Goal: Answer question/provide support

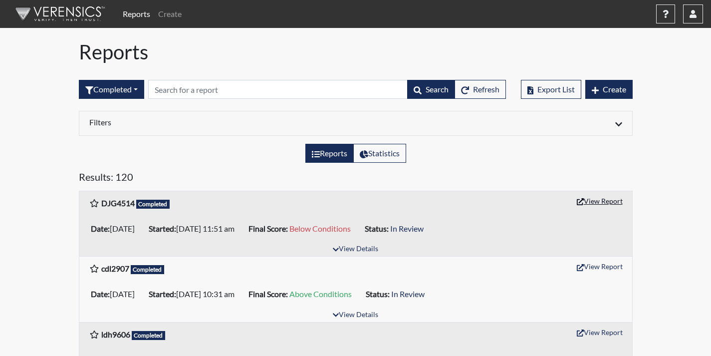
click at [594, 203] on button "View Report" at bounding box center [599, 200] width 55 height 15
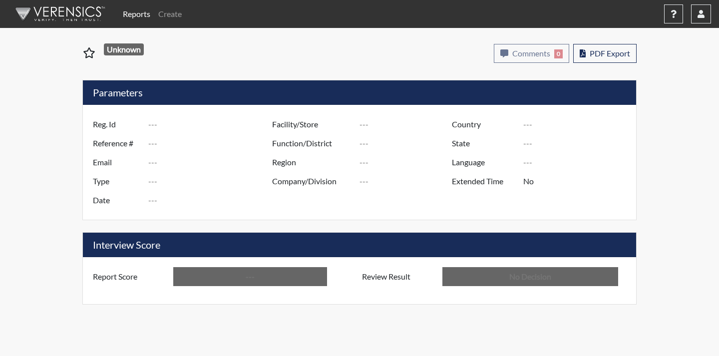
type input "DJG4514"
type input "51114"
type input "---"
type input "Corrections Pre-Employment"
type input "[DATE]"
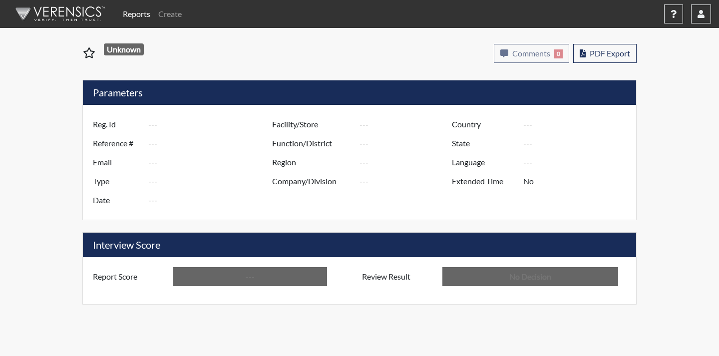
type input "Coastal SP"
type input "[GEOGRAPHIC_DATA]"
type input "[US_STATE]"
type input "English"
type input "Below Conditions"
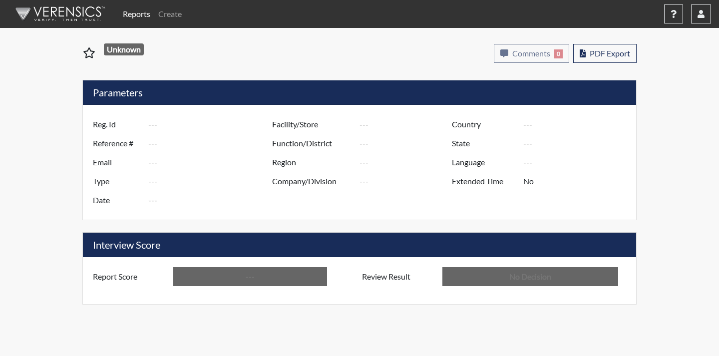
type input "In Review"
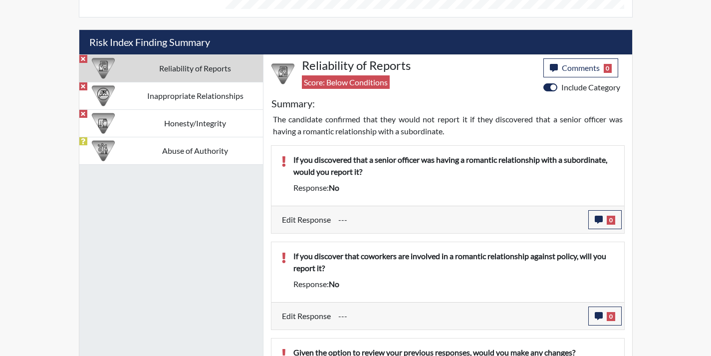
scroll to position [573, 0]
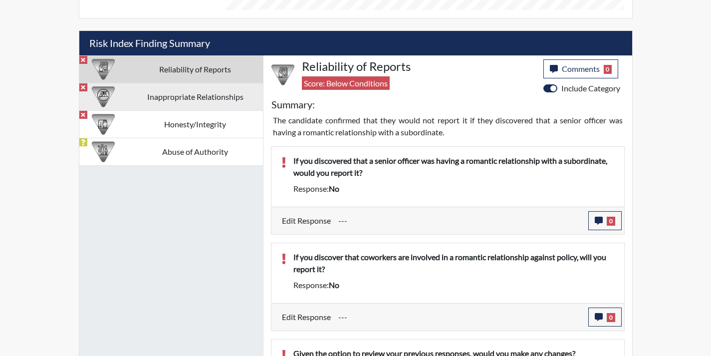
click at [211, 99] on td "Inappropriate Relationships" at bounding box center [195, 96] width 135 height 27
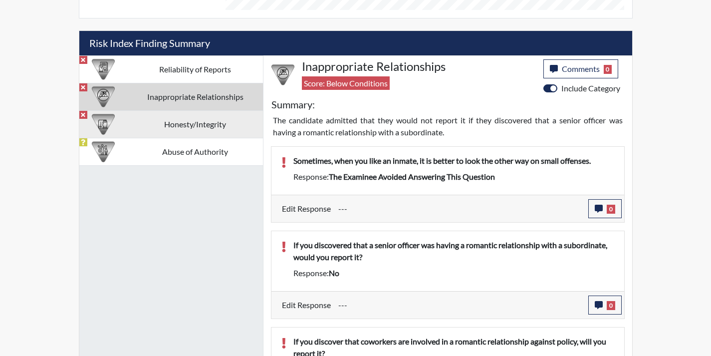
drag, startPoint x: 215, startPoint y: 115, endPoint x: 215, endPoint y: 124, distance: 9.0
click at [215, 116] on td "Honesty/Integrity" at bounding box center [195, 123] width 135 height 27
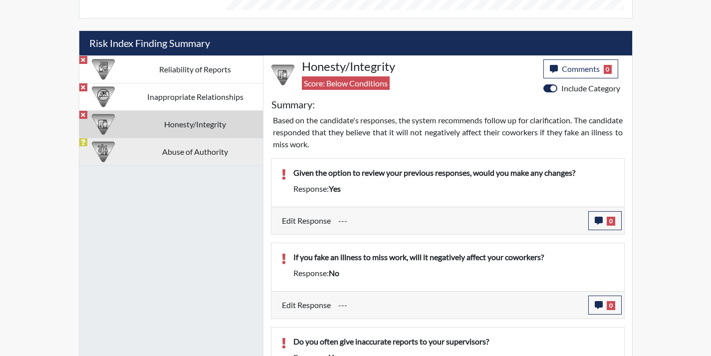
click at [228, 161] on td "Abuse of Authority" at bounding box center [195, 151] width 135 height 27
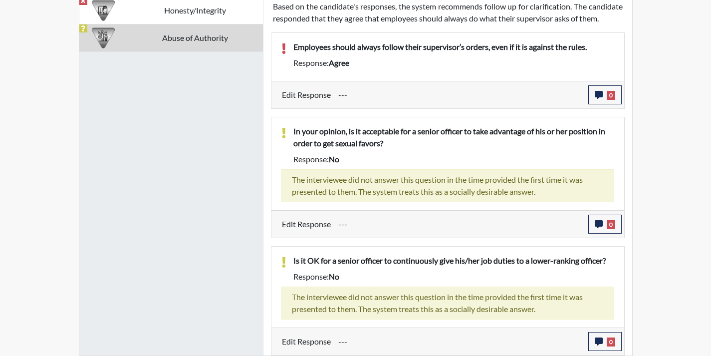
scroll to position [599, 0]
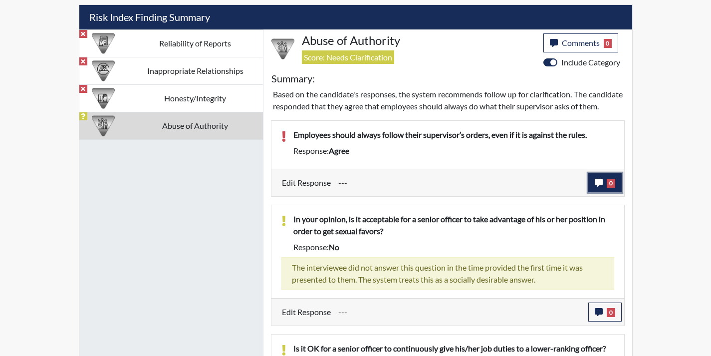
click at [610, 188] on span "0" at bounding box center [611, 183] width 8 height 9
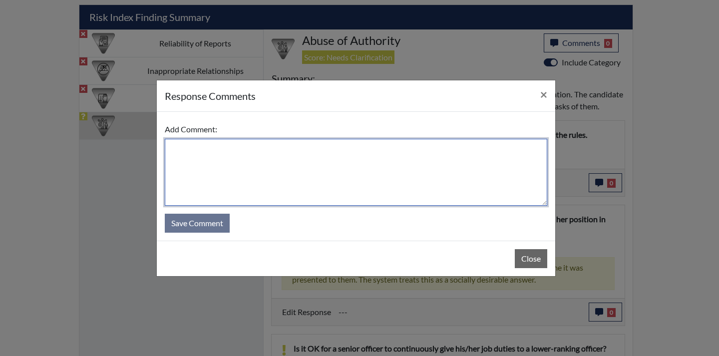
click at [360, 199] on textarea at bounding box center [356, 172] width 382 height 67
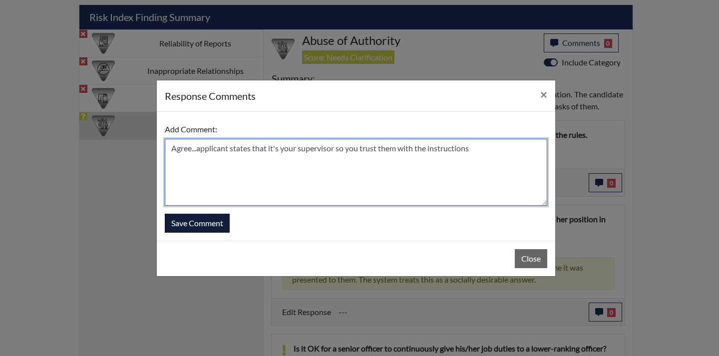
type textarea "Agree...applicant states that it's your supervisor so you trust them with the i…"
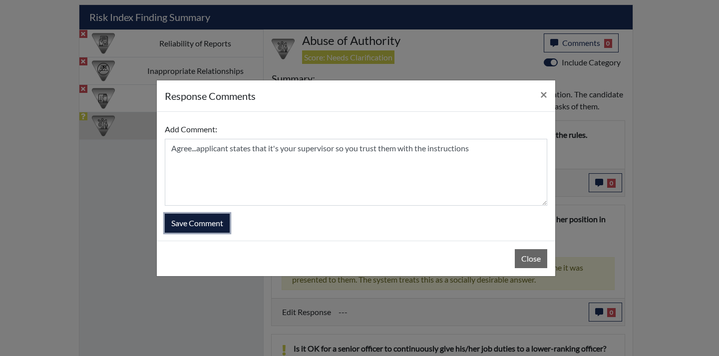
click at [216, 228] on button "Save Comment" at bounding box center [197, 223] width 65 height 19
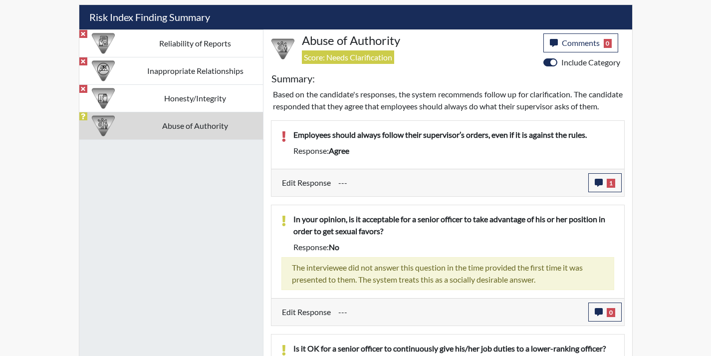
scroll to position [166, 415]
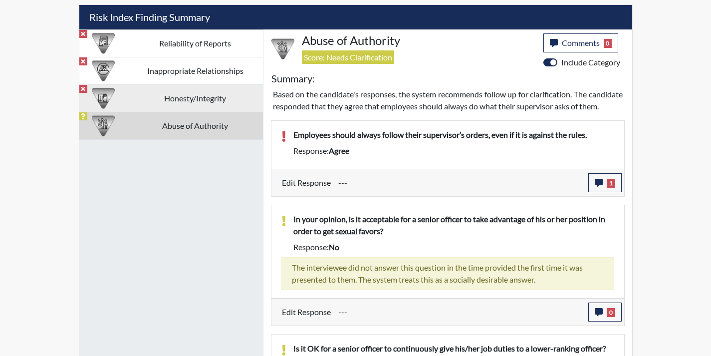
click at [138, 97] on td "Honesty/Integrity" at bounding box center [195, 97] width 135 height 27
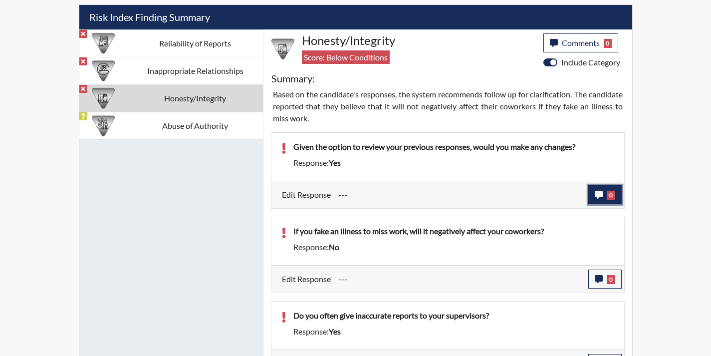
click at [605, 195] on button "0" at bounding box center [604, 194] width 33 height 19
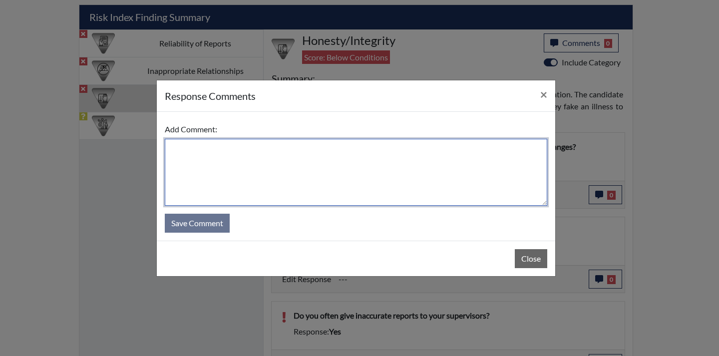
click at [447, 187] on textarea at bounding box center [356, 172] width 382 height 67
click at [176, 152] on textarea "Yes...applicant states" at bounding box center [356, 172] width 382 height 67
click at [283, 150] on textarea "No...applicant states" at bounding box center [356, 172] width 382 height 67
drag, startPoint x: 246, startPoint y: 153, endPoint x: 224, endPoint y: 153, distance: 21.5
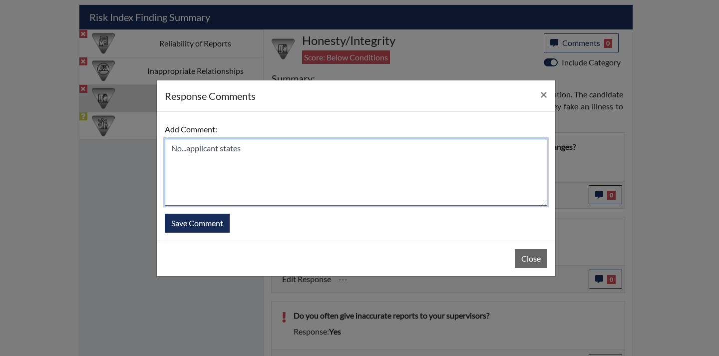
click at [221, 150] on textarea "No...applicant states" at bounding box center [356, 172] width 382 height 67
type textarea "No...applicant misunderstood question"
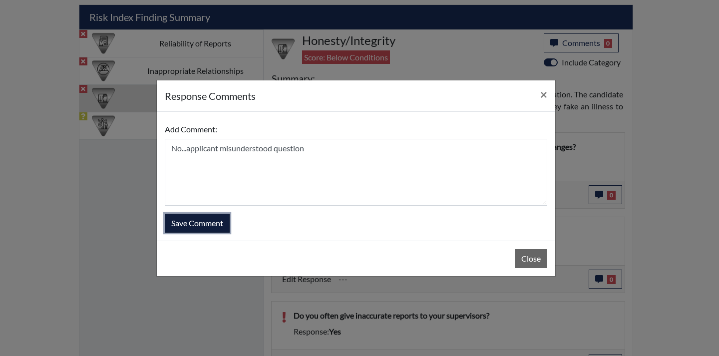
click at [222, 218] on button "Save Comment" at bounding box center [197, 223] width 65 height 19
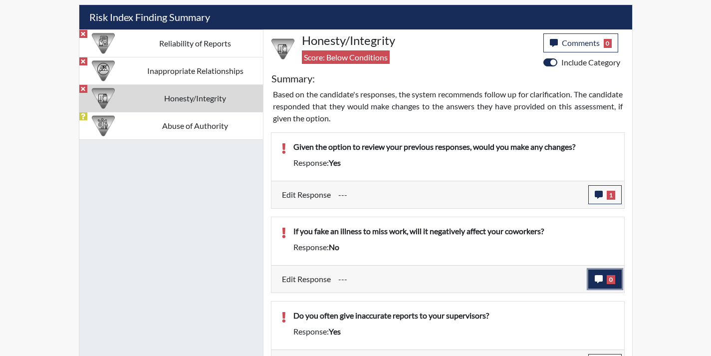
click at [613, 282] on span "0" at bounding box center [611, 279] width 8 height 9
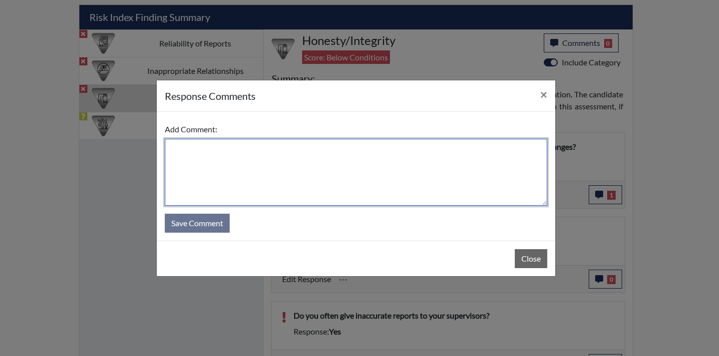
click at [427, 204] on textarea at bounding box center [356, 172] width 382 height 67
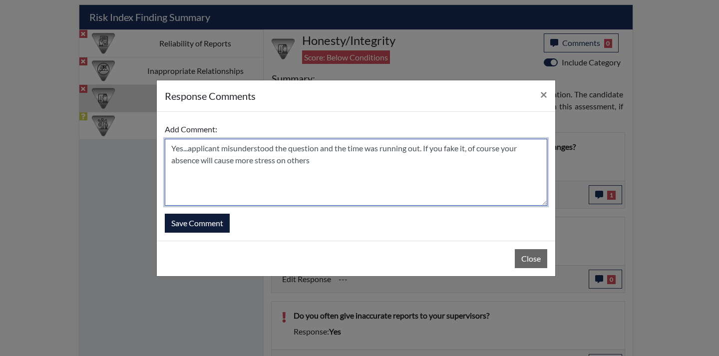
type textarea "Yes...applicant misunderstood the question and the time was running out. If you…"
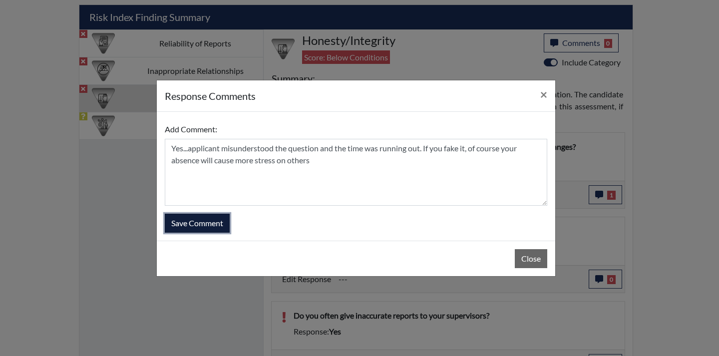
click at [224, 228] on button "Save Comment" at bounding box center [197, 223] width 65 height 19
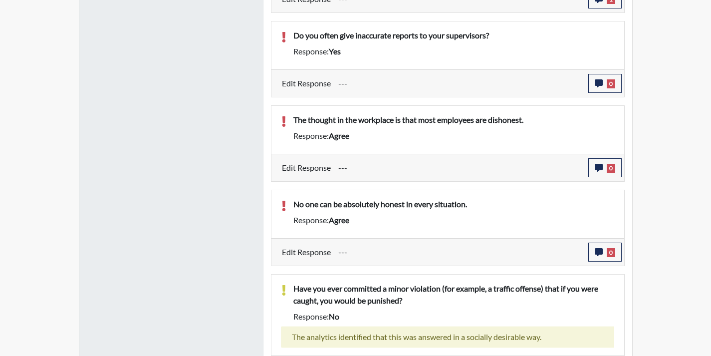
scroll to position [885, 0]
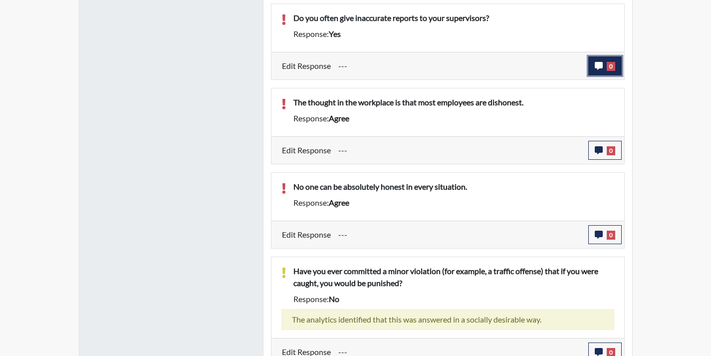
click at [596, 70] on icon "button" at bounding box center [599, 66] width 8 height 8
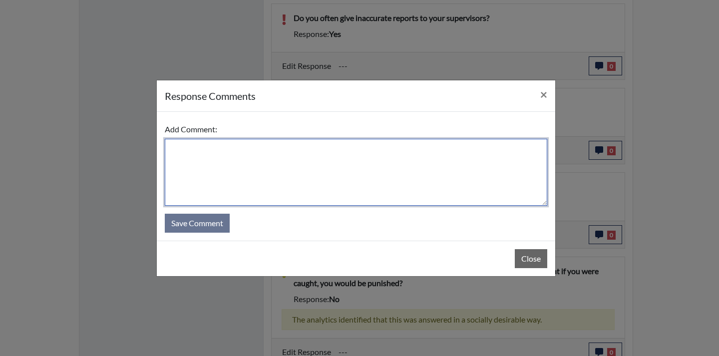
click at [345, 165] on textarea at bounding box center [356, 172] width 382 height 67
type textarea "n"
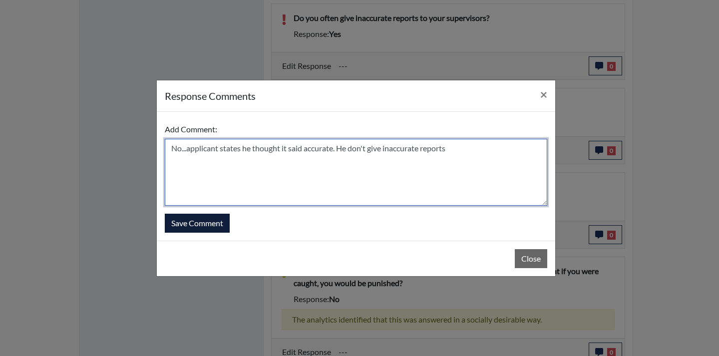
type textarea "No...applicant states he thought it said accurate. He don't give inaccurate rep…"
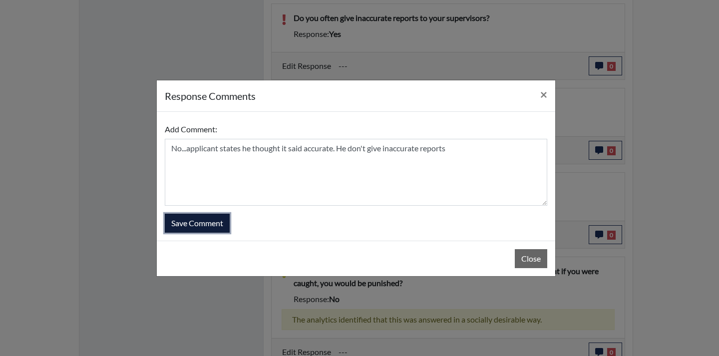
click at [210, 230] on button "Save Comment" at bounding box center [197, 223] width 65 height 19
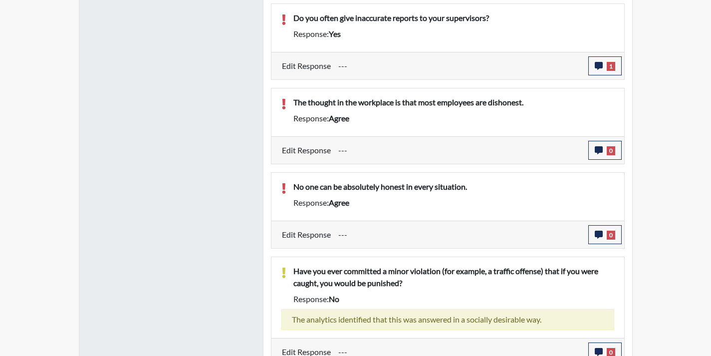
scroll to position [166, 415]
click at [604, 155] on button "0" at bounding box center [604, 150] width 33 height 19
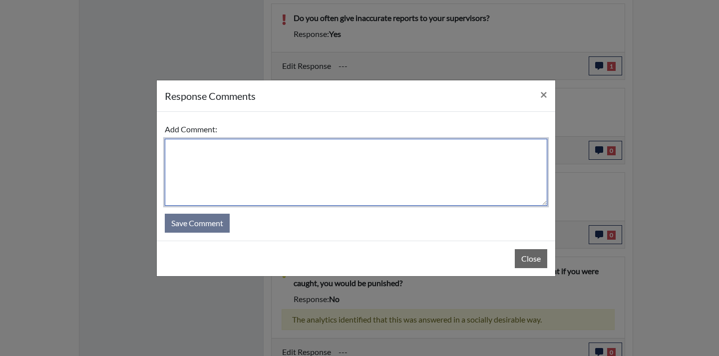
click at [469, 149] on textarea at bounding box center [356, 172] width 382 height 67
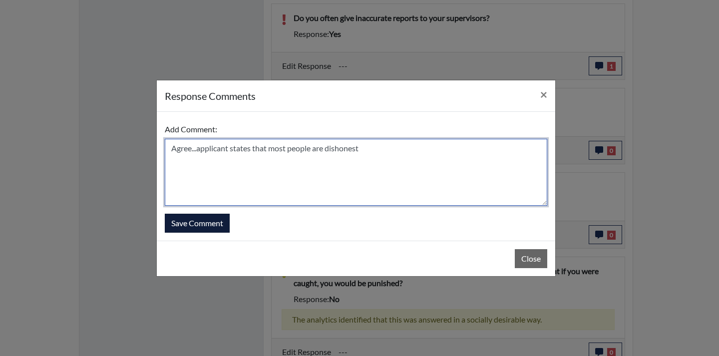
type textarea "Agree...applicant states that most people are dishonest"
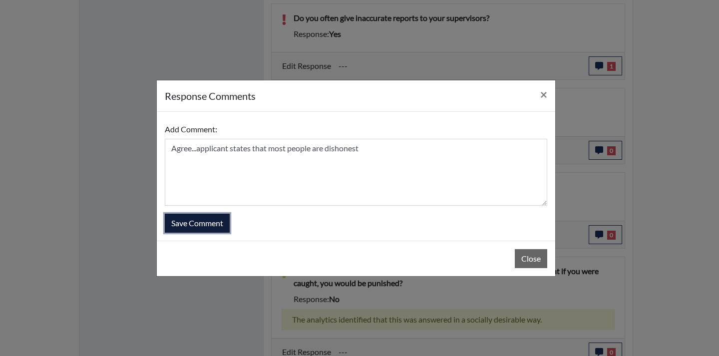
drag, startPoint x: 219, startPoint y: 229, endPoint x: 277, endPoint y: 227, distance: 58.9
click at [220, 229] on button "Save Comment" at bounding box center [197, 223] width 65 height 19
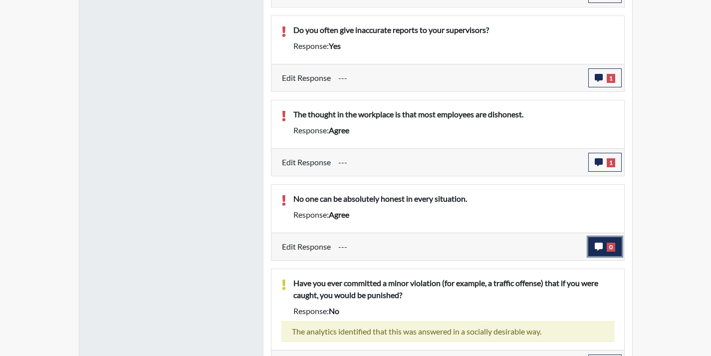
click at [605, 244] on button "0" at bounding box center [604, 246] width 33 height 19
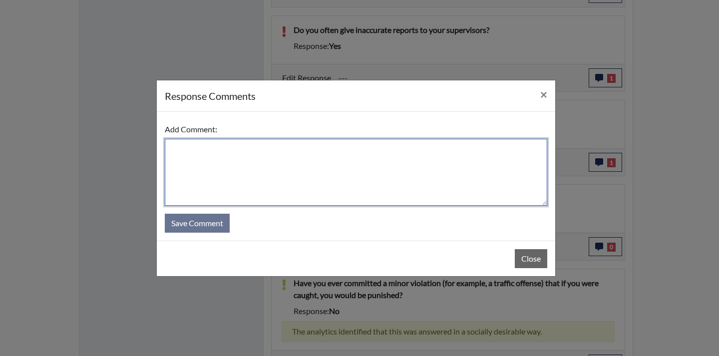
click at [454, 176] on textarea at bounding box center [356, 172] width 382 height 67
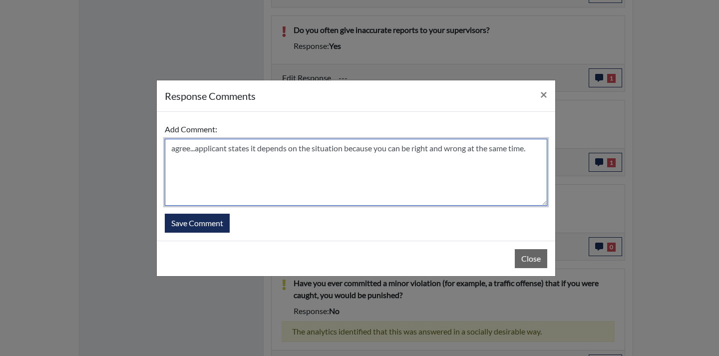
click at [176, 150] on textarea "agree...applicant states it depends on the situation because you can be right a…" at bounding box center [356, 172] width 382 height 67
click at [541, 152] on textarea "Agree...applicant states it depends on the situation because you can be right a…" at bounding box center [356, 172] width 382 height 67
type textarea "Agree...applicant states it depends on the situation because you can be right a…"
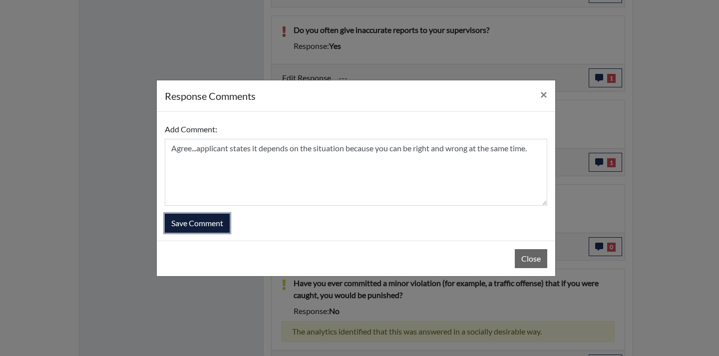
click at [214, 228] on button "Save Comment" at bounding box center [197, 223] width 65 height 19
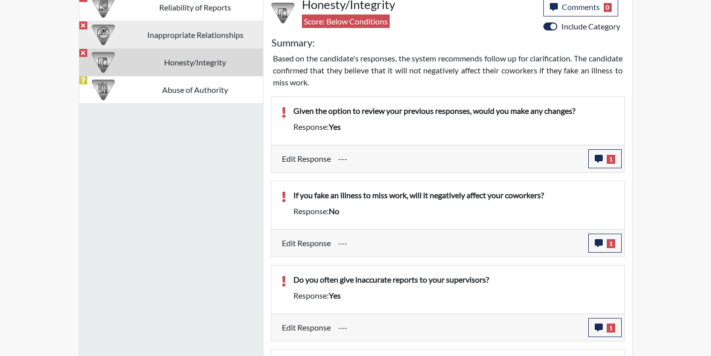
click at [177, 48] on td "Inappropriate Relationships" at bounding box center [195, 34] width 135 height 27
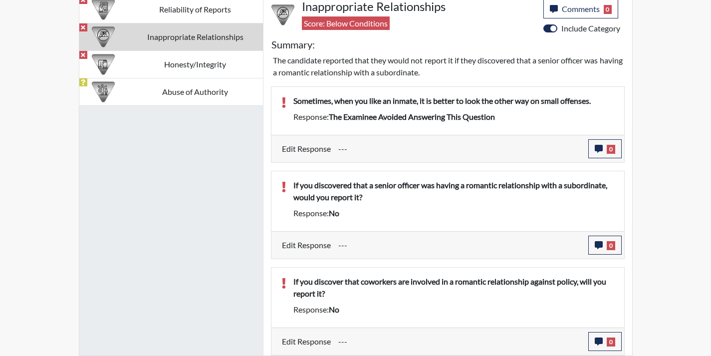
scroll to position [633, 0]
click at [602, 341] on icon "button" at bounding box center [599, 341] width 8 height 8
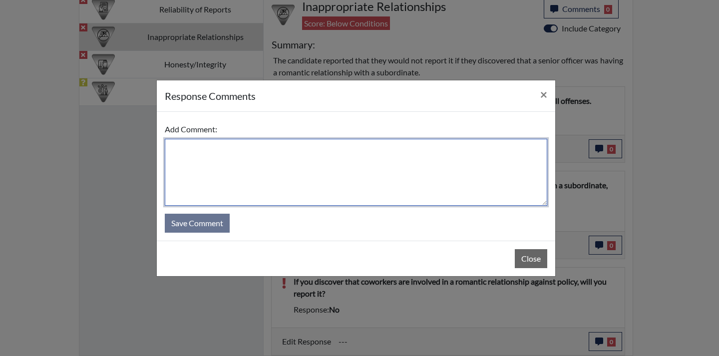
click at [470, 204] on textarea at bounding box center [356, 172] width 382 height 67
click at [181, 149] on textarea "No...applicant" at bounding box center [356, 172] width 382 height 67
click at [304, 151] on textarea "Yes...applicant" at bounding box center [356, 172] width 382 height 67
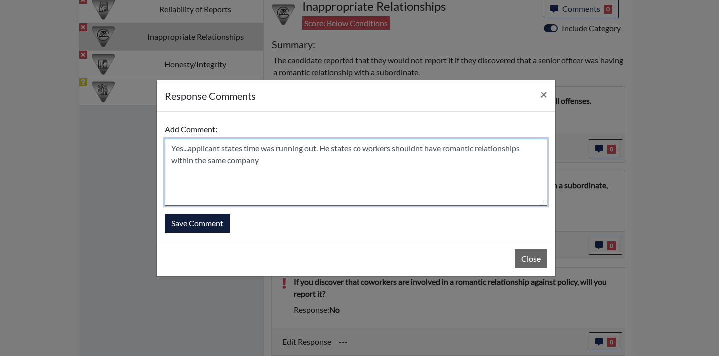
type textarea "Yes...applicant states time was running out. He states co workers shouldnt have…"
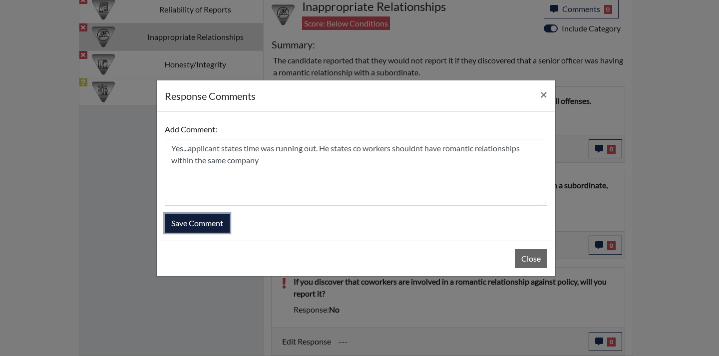
click at [188, 228] on button "Save Comment" at bounding box center [197, 223] width 65 height 19
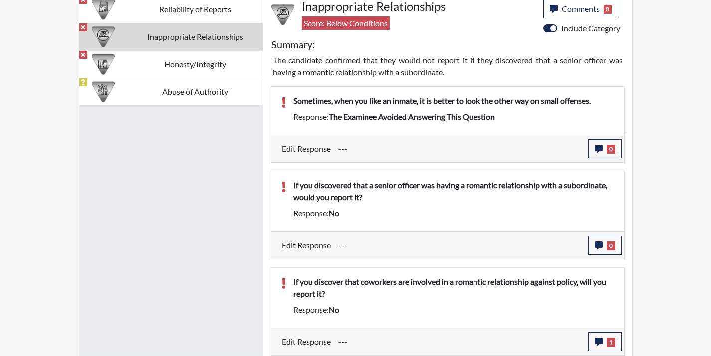
scroll to position [166, 415]
click at [610, 242] on span "0" at bounding box center [611, 245] width 8 height 9
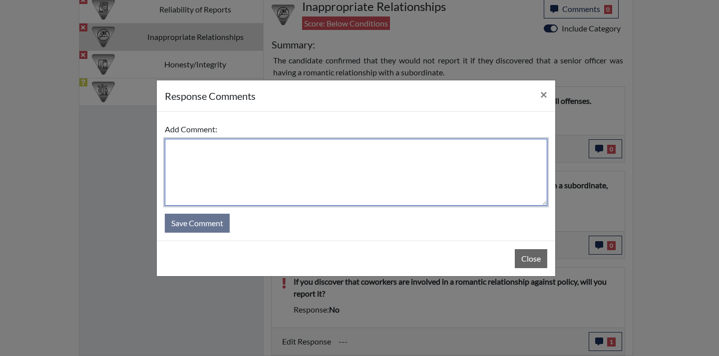
click at [444, 199] on textarea at bounding box center [356, 172] width 382 height 67
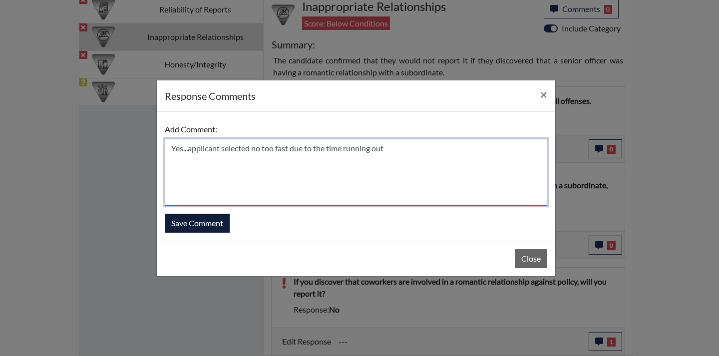
type textarea "Yes...applicant selected no too fast due to the time running out"
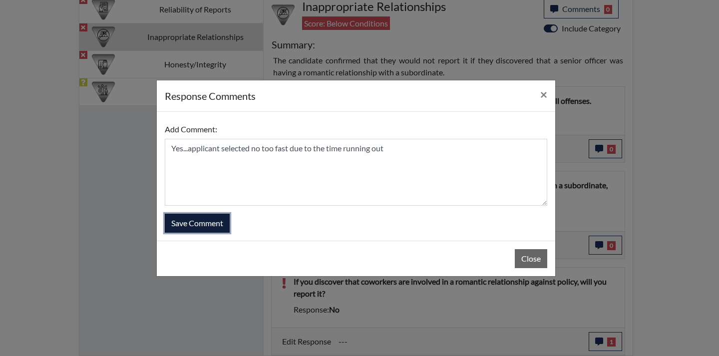
click at [214, 221] on button "Save Comment" at bounding box center [197, 223] width 65 height 19
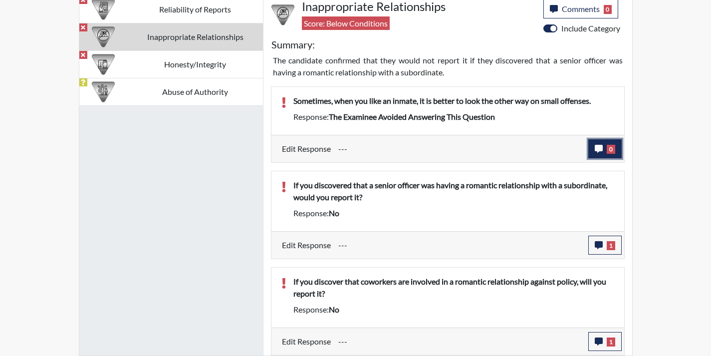
click at [607, 150] on span "0" at bounding box center [611, 149] width 8 height 9
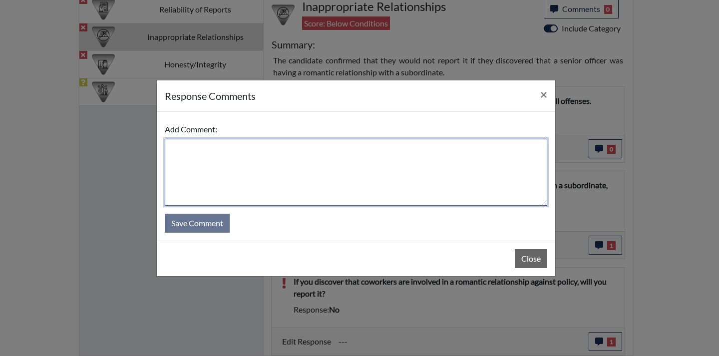
click at [511, 139] on textarea at bounding box center [356, 172] width 382 height 67
type textarea "D"
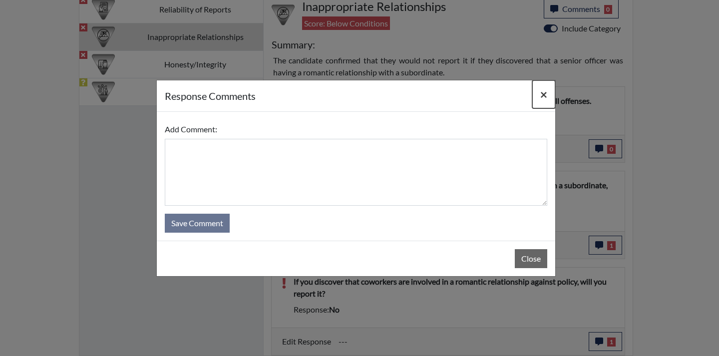
click at [547, 96] on button "×" at bounding box center [543, 94] width 23 height 28
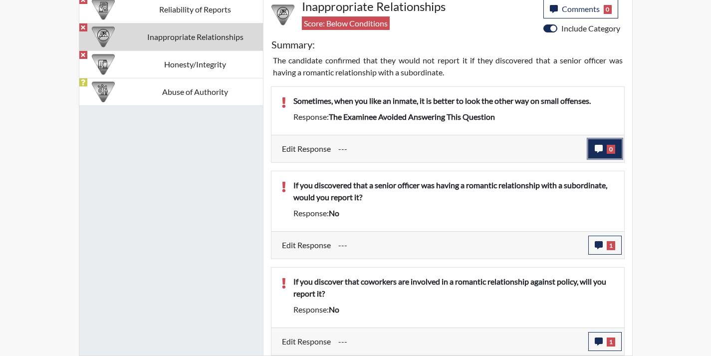
click at [607, 146] on span "0" at bounding box center [611, 149] width 8 height 9
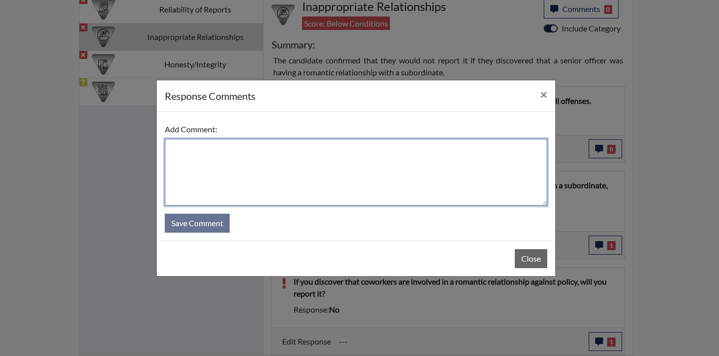
click at [425, 165] on textarea at bounding box center [356, 172] width 382 height 67
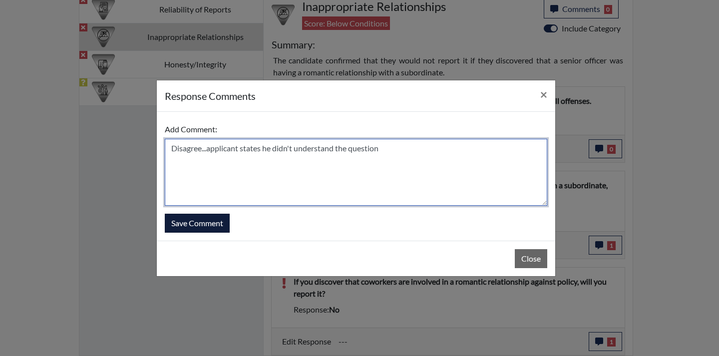
type textarea "Disagree...applicant states he didn't understand the question"
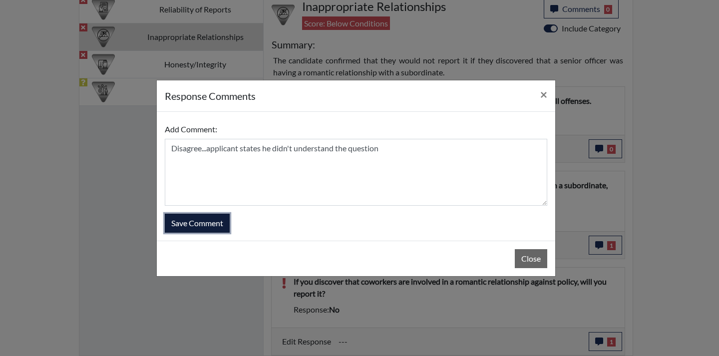
click at [211, 223] on button "Save Comment" at bounding box center [197, 223] width 65 height 19
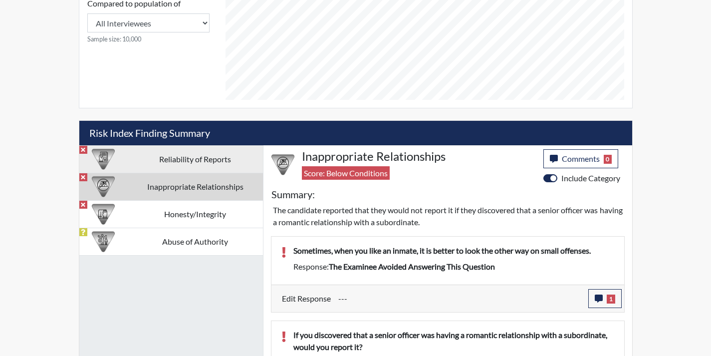
click at [212, 161] on td "Reliability of Reports" at bounding box center [195, 158] width 135 height 27
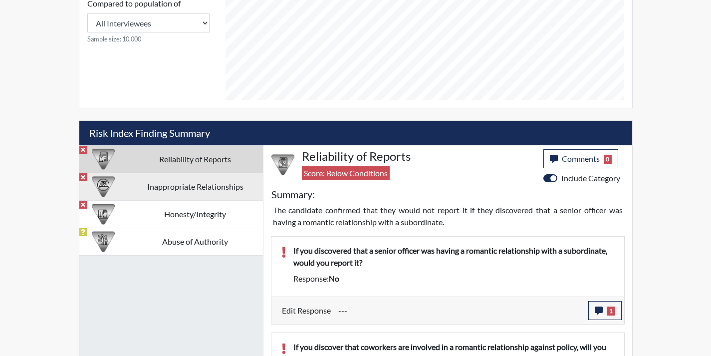
click at [242, 191] on td "Inappropriate Relationships" at bounding box center [195, 186] width 135 height 27
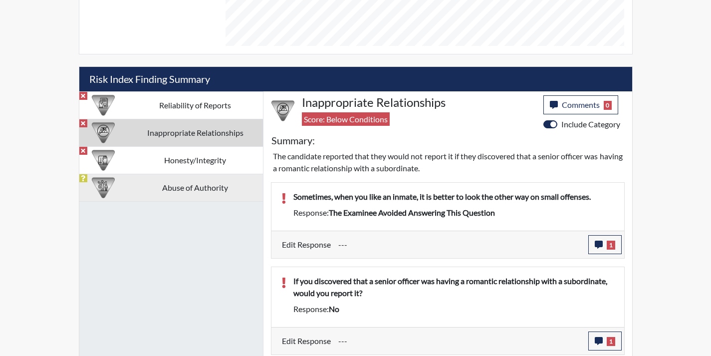
scroll to position [534, 0]
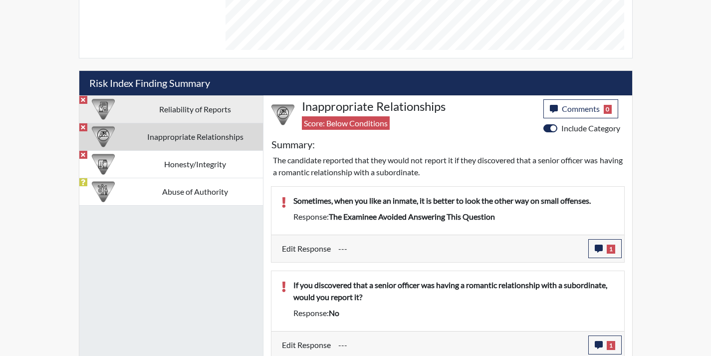
click at [232, 116] on td "Reliability of Reports" at bounding box center [195, 108] width 135 height 27
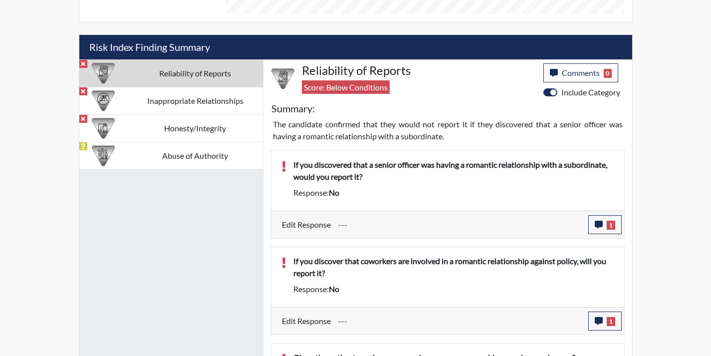
scroll to position [524, 0]
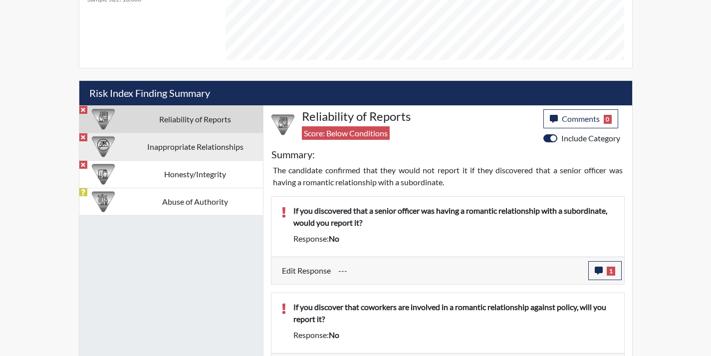
click at [206, 149] on td "Inappropriate Relationships" at bounding box center [195, 146] width 135 height 27
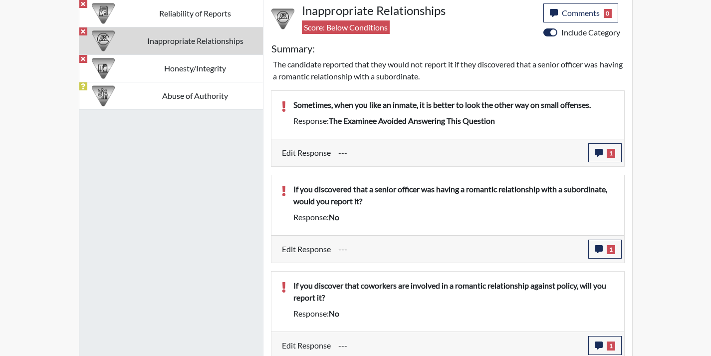
scroll to position [633, 0]
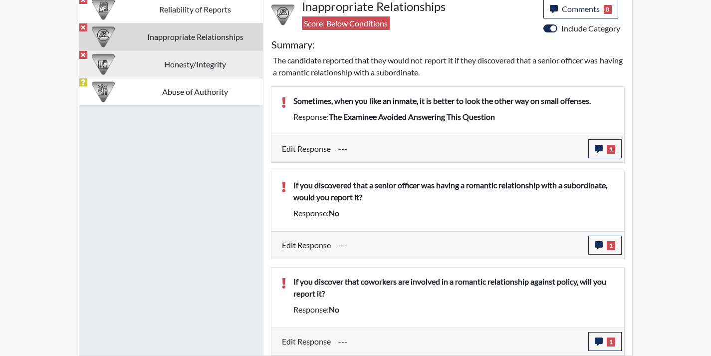
click at [208, 63] on td "Honesty/Integrity" at bounding box center [195, 63] width 135 height 27
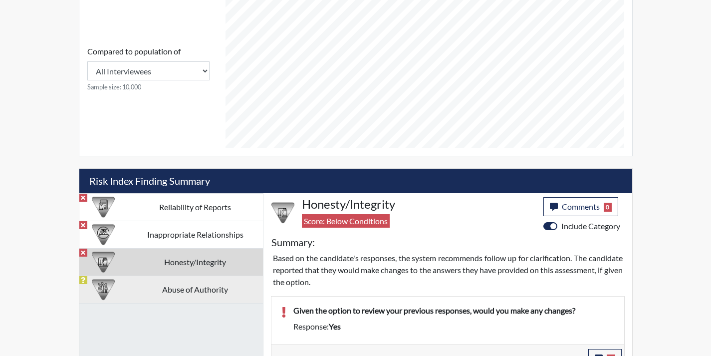
click at [206, 284] on td "Abuse of Authority" at bounding box center [195, 288] width 135 height 27
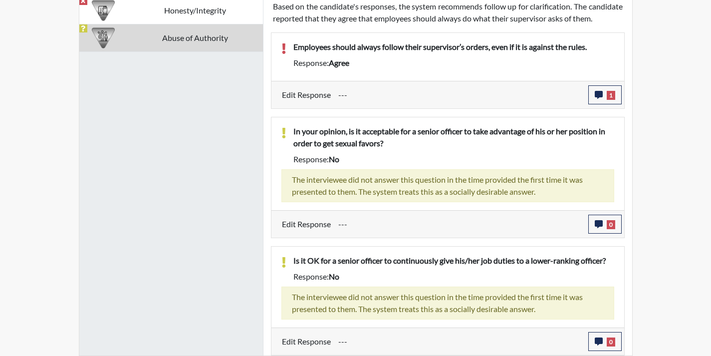
scroll to position [699, 0]
